Goal: Task Accomplishment & Management: Manage account settings

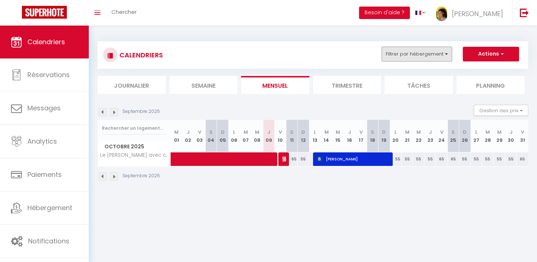
click at [413, 54] on button "Filtrer par hébergement" at bounding box center [417, 54] width 70 height 15
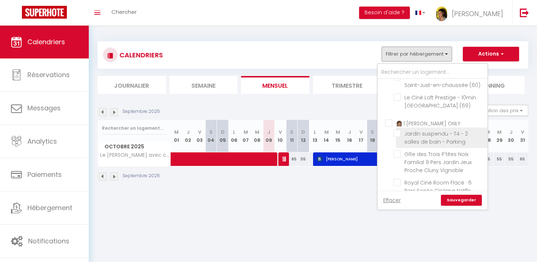
scroll to position [64, 0]
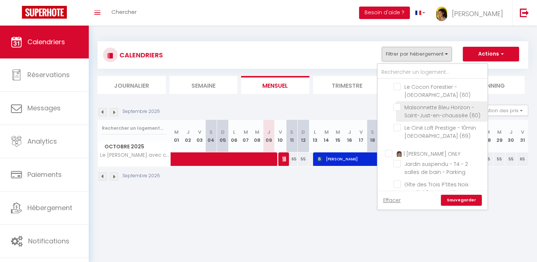
click at [400, 106] on input "Maisonnette Bleu Horizon - Saint-Just-en-chaussée (60)" at bounding box center [439, 106] width 91 height 7
checkbox input "true"
checkbox input "false"
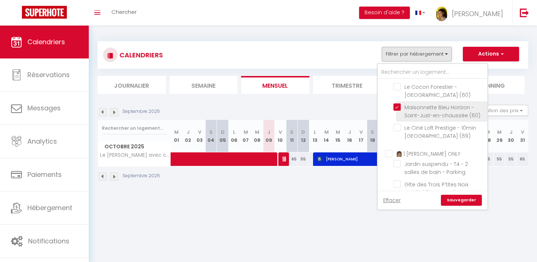
checkbox input "false"
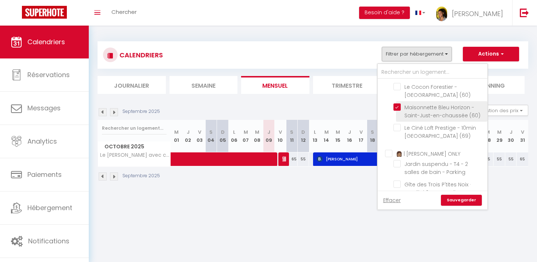
checkbox input "false"
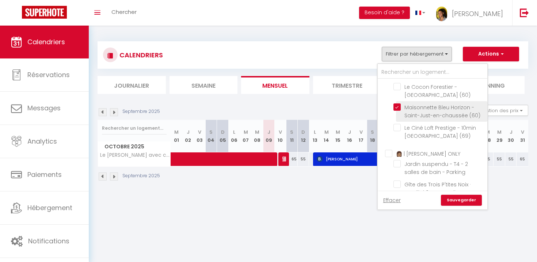
checkbox input "false"
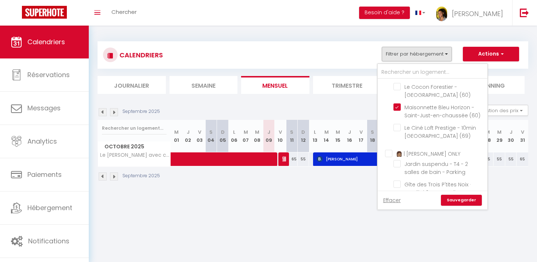
click at [467, 202] on link "Sauvegarder" at bounding box center [461, 200] width 41 height 11
